Goal: Information Seeking & Learning: Check status

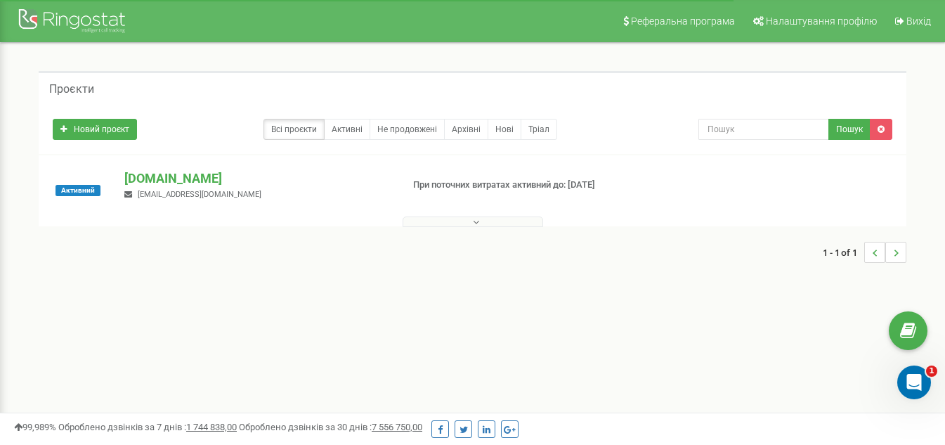
click at [494, 225] on button at bounding box center [472, 221] width 140 height 11
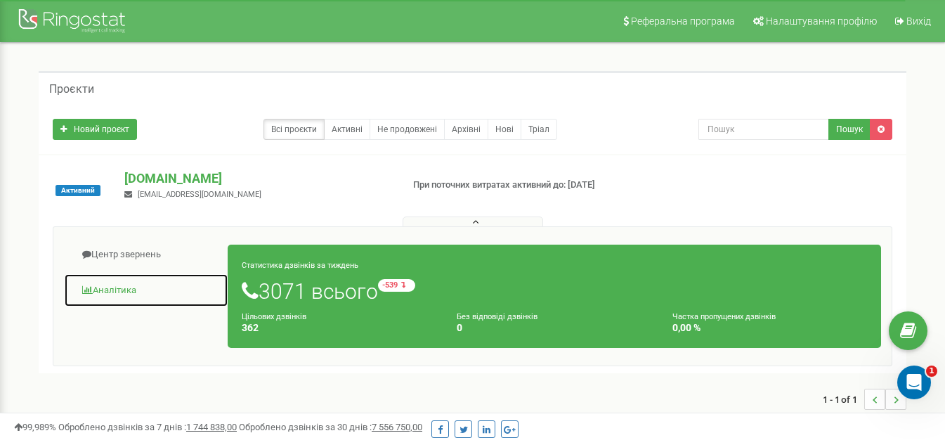
click at [144, 294] on link "Аналiтика" at bounding box center [146, 290] width 164 height 34
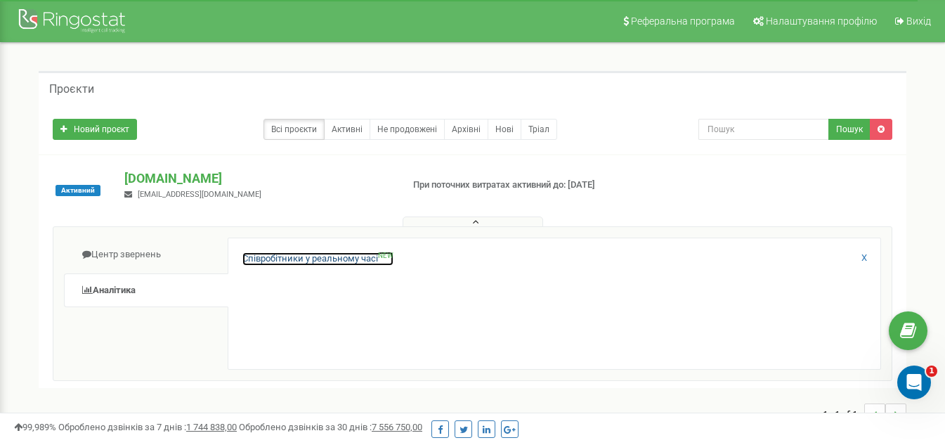
click at [282, 258] on link "Співробітники у реальному часі NEW" at bounding box center [317, 258] width 151 height 13
click at [308, 262] on link "Співробітники у реальному часі NEW" at bounding box center [317, 258] width 151 height 13
click at [307, 260] on link "Співробітники у реальному часі NEW" at bounding box center [317, 258] width 151 height 13
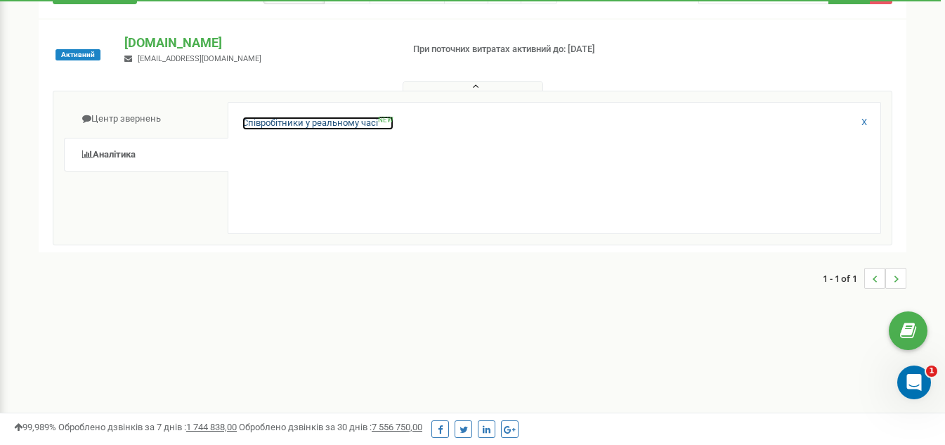
scroll to position [70, 0]
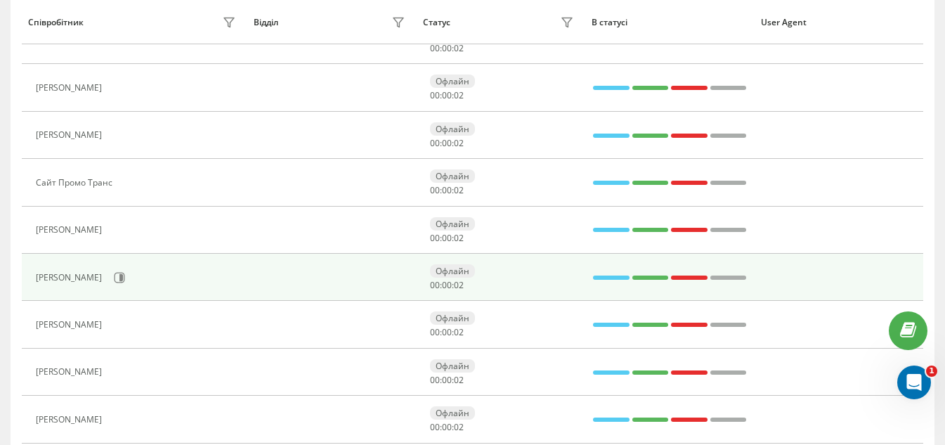
scroll to position [211, 0]
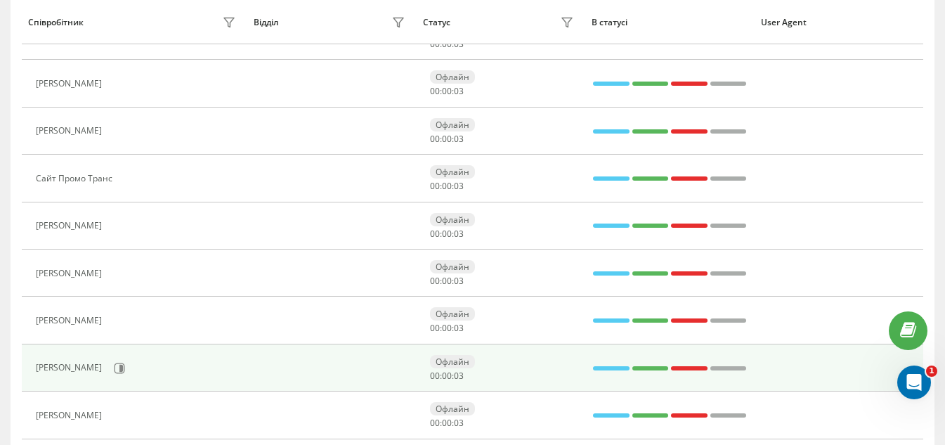
click at [69, 367] on div "[PERSON_NAME]" at bounding box center [71, 367] width 70 height 10
click at [114, 369] on icon at bounding box center [119, 367] width 11 height 11
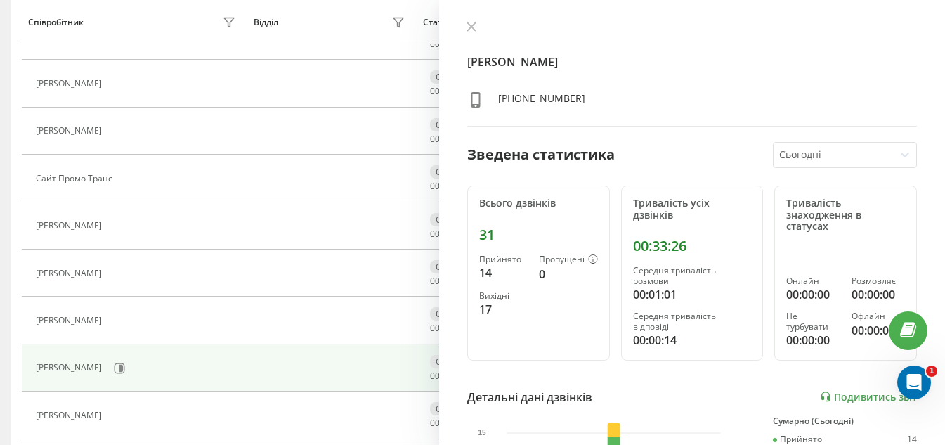
drag, startPoint x: 567, startPoint y: 329, endPoint x: 534, endPoint y: 257, distance: 78.9
click at [563, 329] on div "Всього дзвінків 31 Прийнято 14 Пропущені 0 Вихідні 17" at bounding box center [538, 272] width 143 height 175
click at [466, 21] on button at bounding box center [471, 27] width 18 height 13
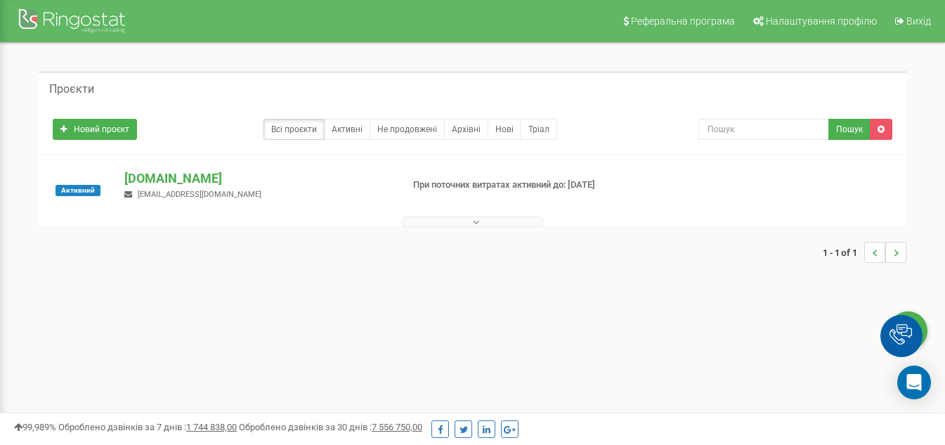
click at [473, 218] on icon at bounding box center [476, 222] width 6 height 10
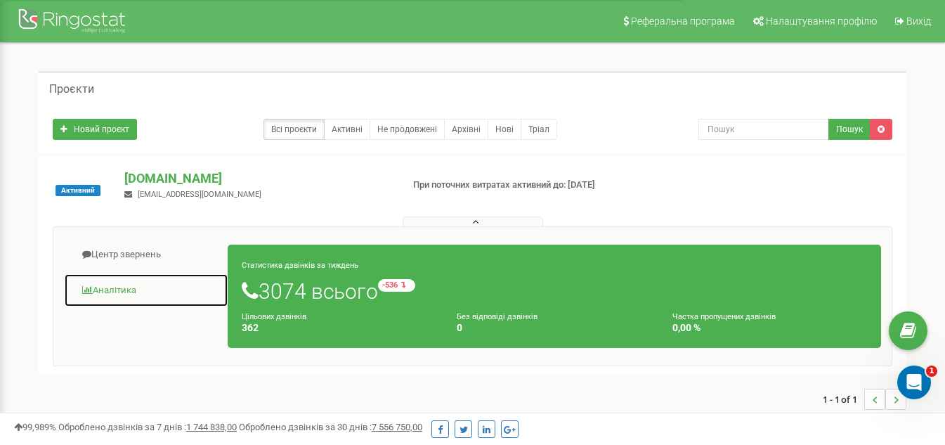
click at [117, 285] on link "Аналiтика" at bounding box center [146, 290] width 164 height 34
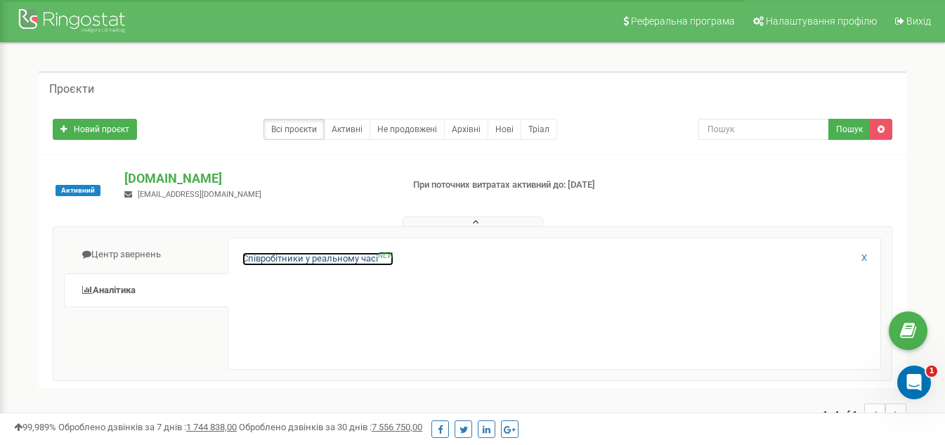
click at [338, 257] on link "Співробітники у реальному часі NEW" at bounding box center [317, 258] width 151 height 13
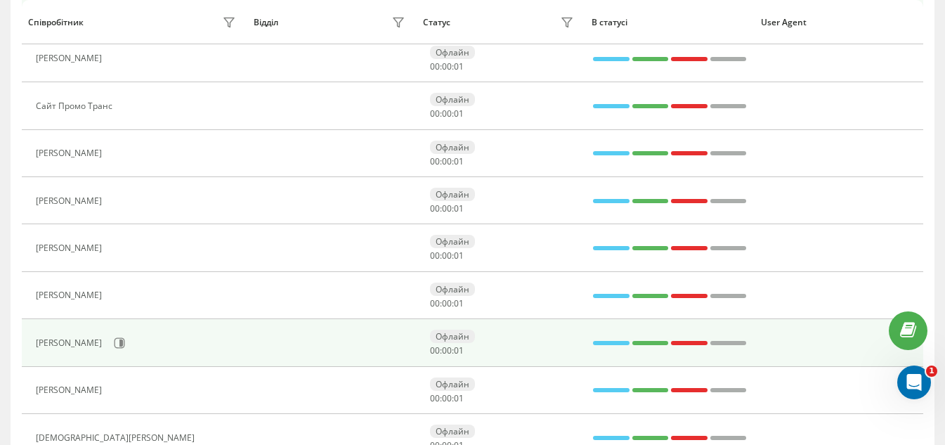
scroll to position [284, 0]
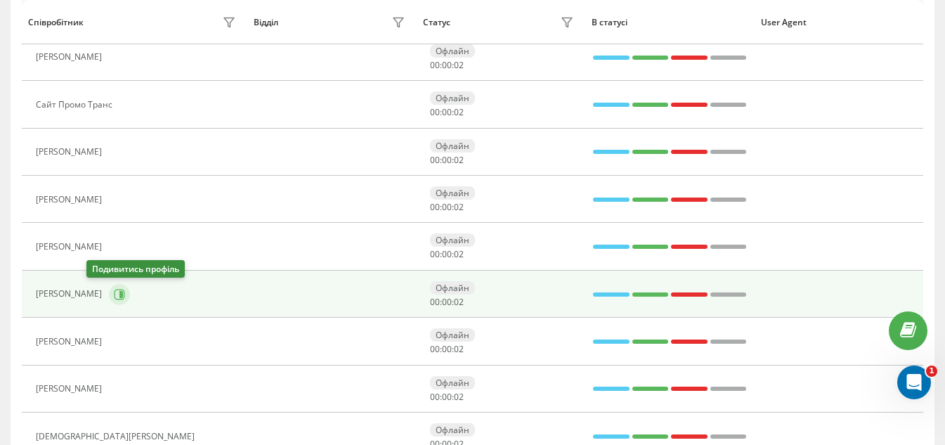
click at [114, 292] on icon at bounding box center [119, 294] width 11 height 11
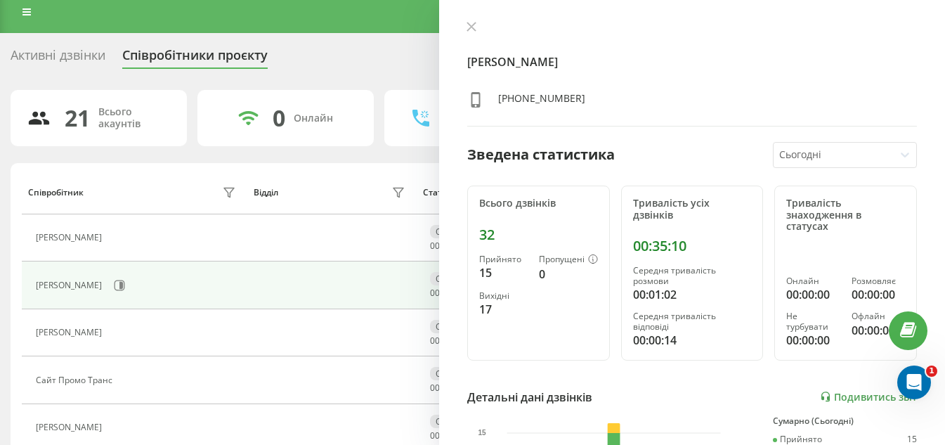
scroll to position [4, 0]
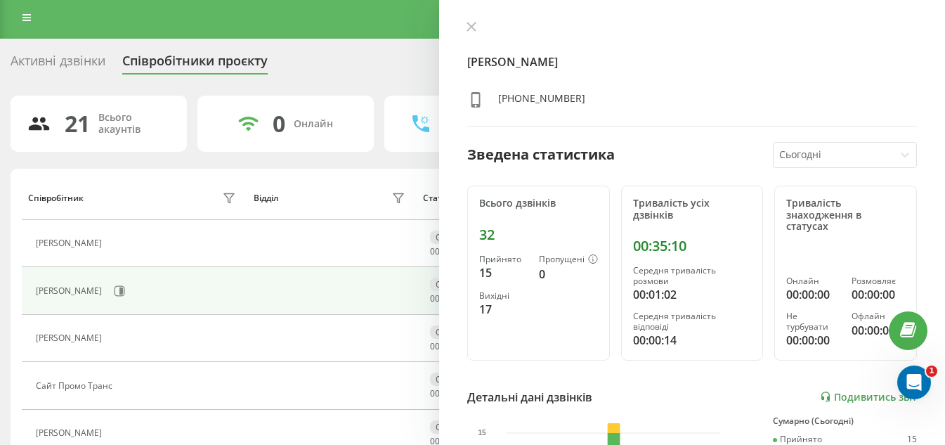
click at [719, 115] on div "Юлія Кулік +380635904930" at bounding box center [691, 73] width 449 height 105
click at [265, 67] on div "Співробітники проєкту" at bounding box center [194, 64] width 145 height 22
click at [53, 62] on div "Активні дзвінки" at bounding box center [58, 64] width 95 height 22
click at [51, 62] on div "Активні дзвінки" at bounding box center [58, 64] width 95 height 22
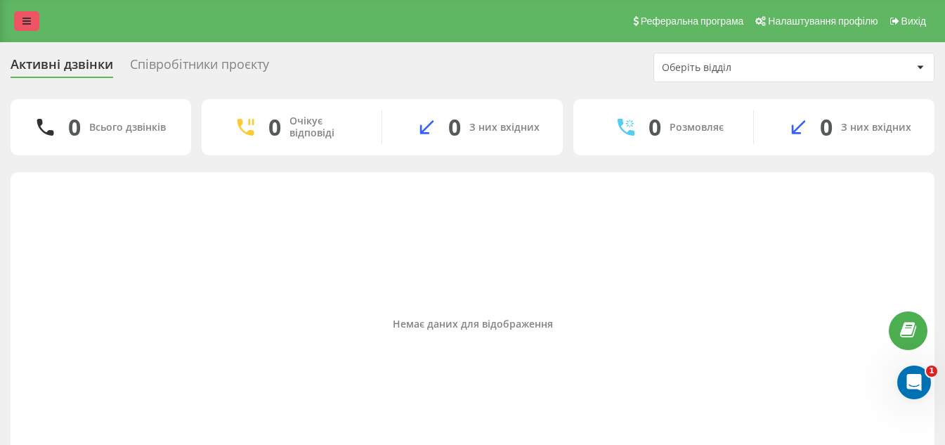
click at [25, 20] on icon at bounding box center [26, 21] width 8 height 10
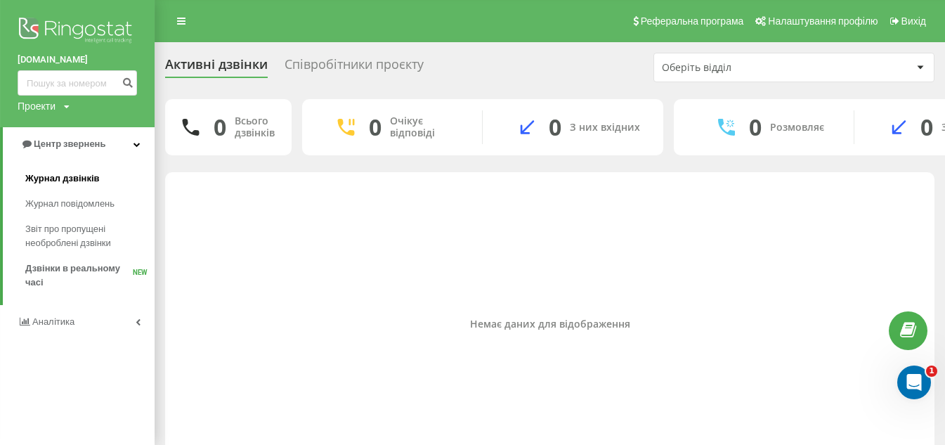
click at [89, 180] on span "Журнал дзвінків" at bounding box center [62, 178] width 74 height 14
click at [77, 172] on link "Журнал дзвінків" at bounding box center [89, 178] width 129 height 25
